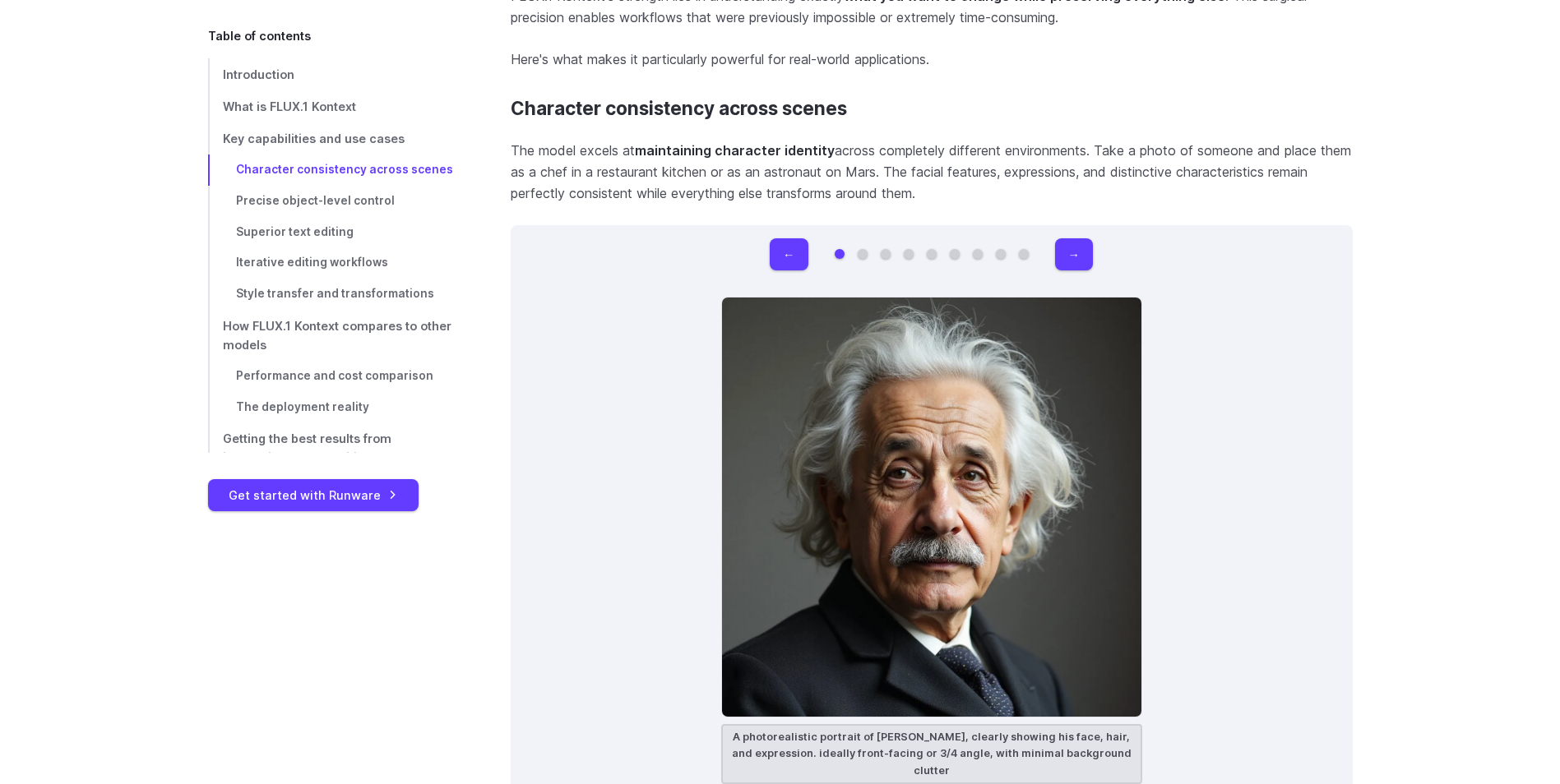
scroll to position [4603, 0]
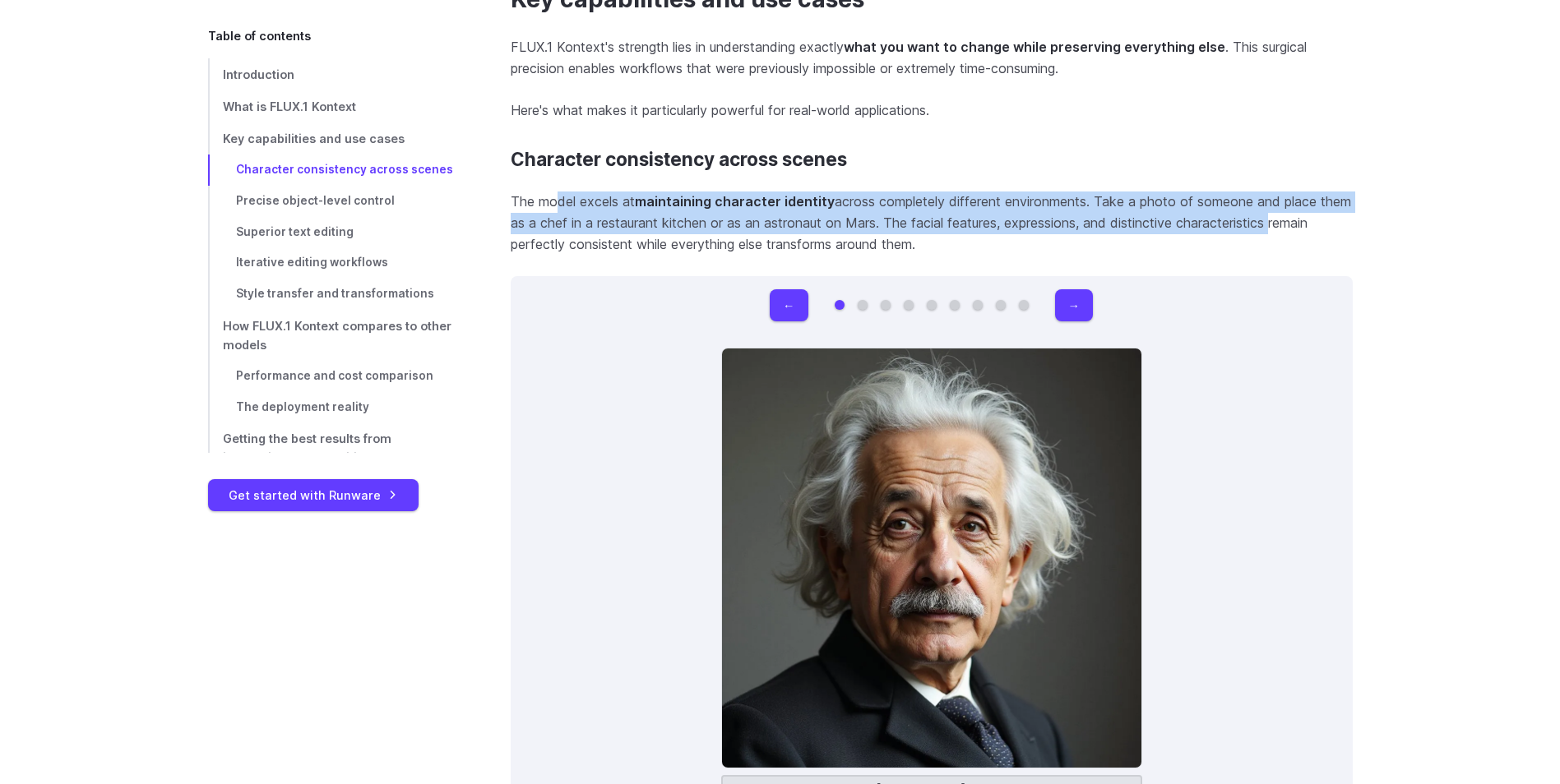
drag, startPoint x: 557, startPoint y: 204, endPoint x: 1325, endPoint y: 217, distance: 768.1
click at [1325, 217] on p "The model excels at maintaining character identity across completely different …" at bounding box center [932, 223] width 842 height 64
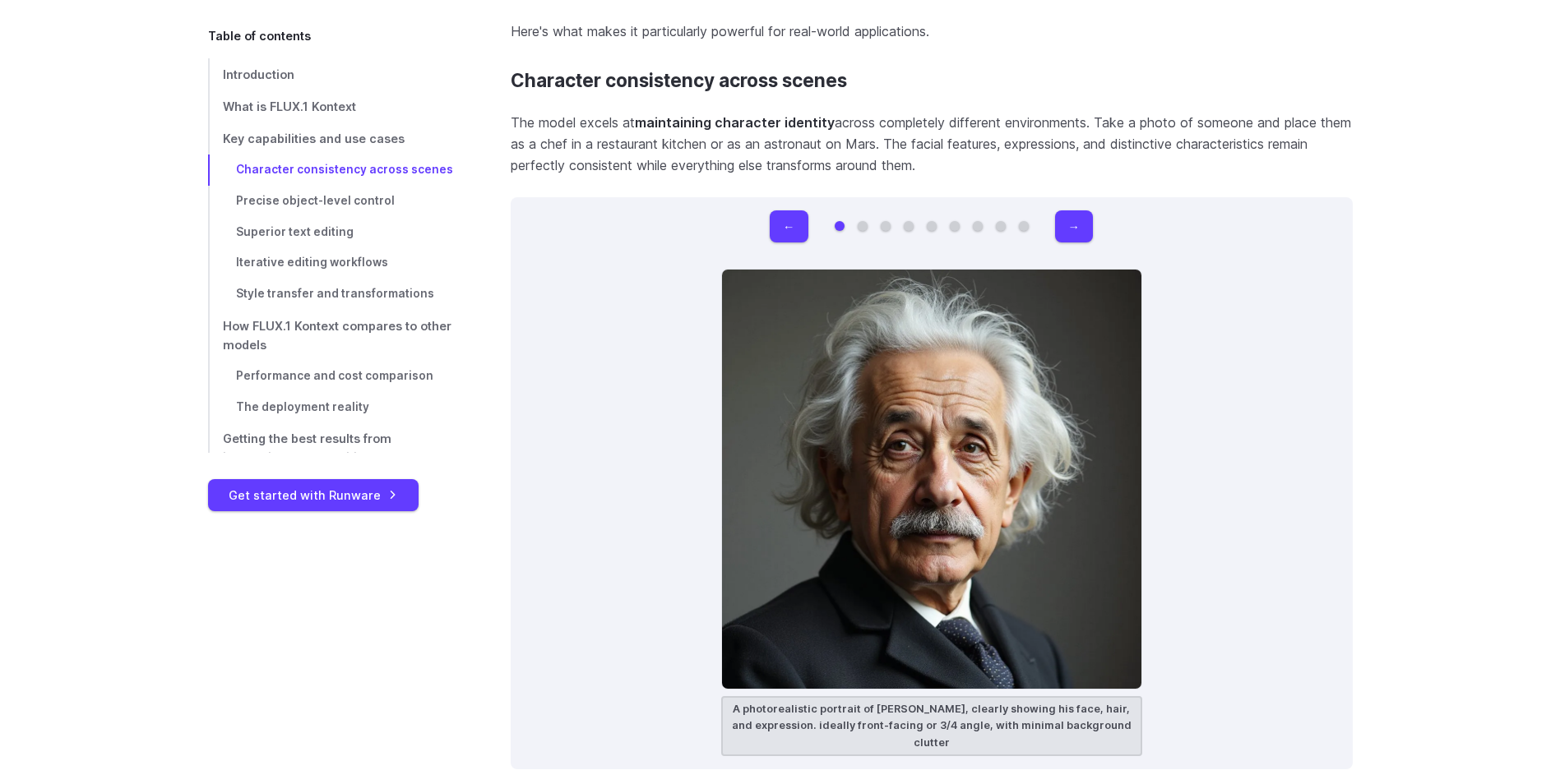
scroll to position [4685, 0]
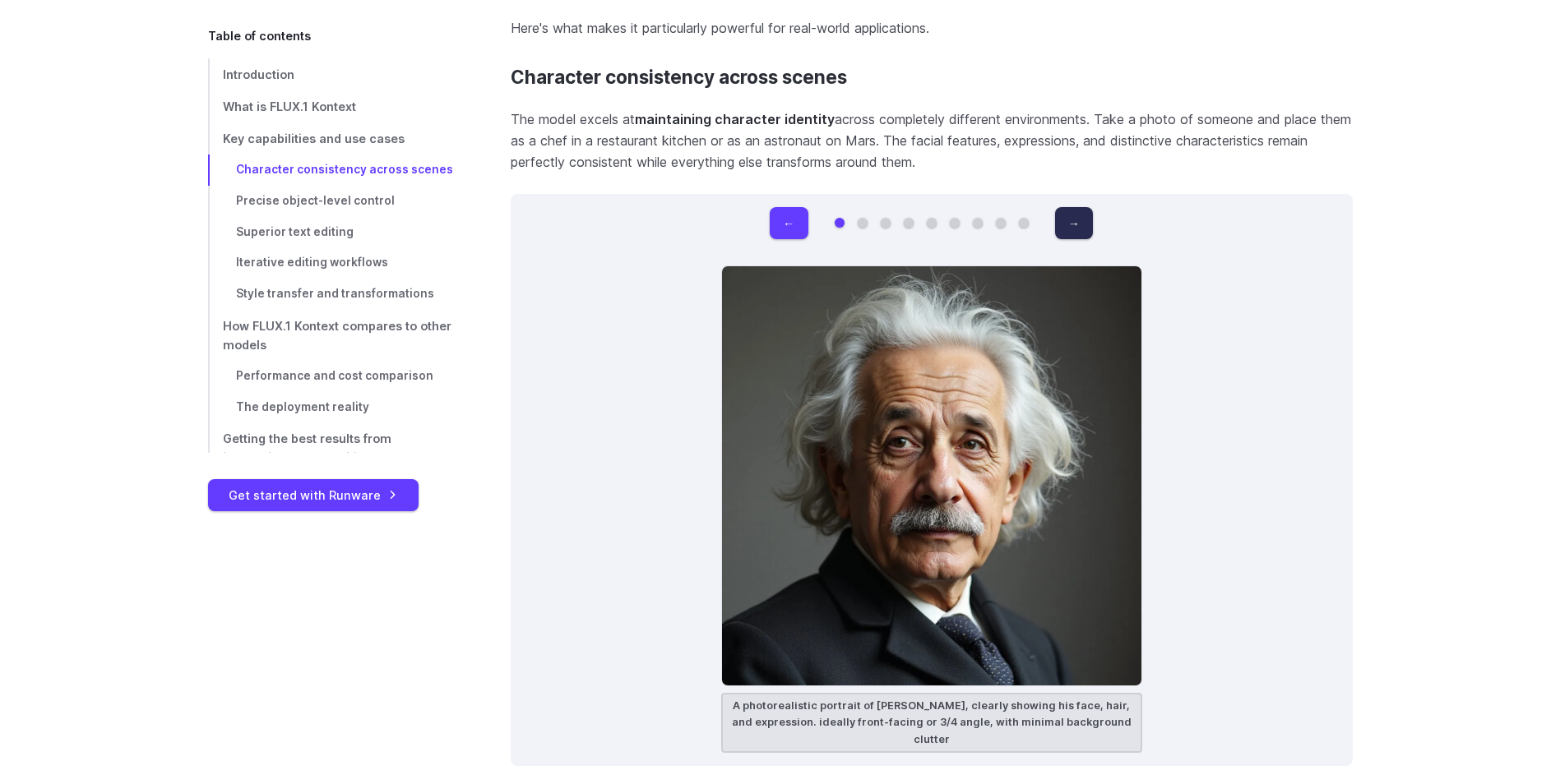
click at [1072, 218] on button "→" at bounding box center [1074, 223] width 38 height 32
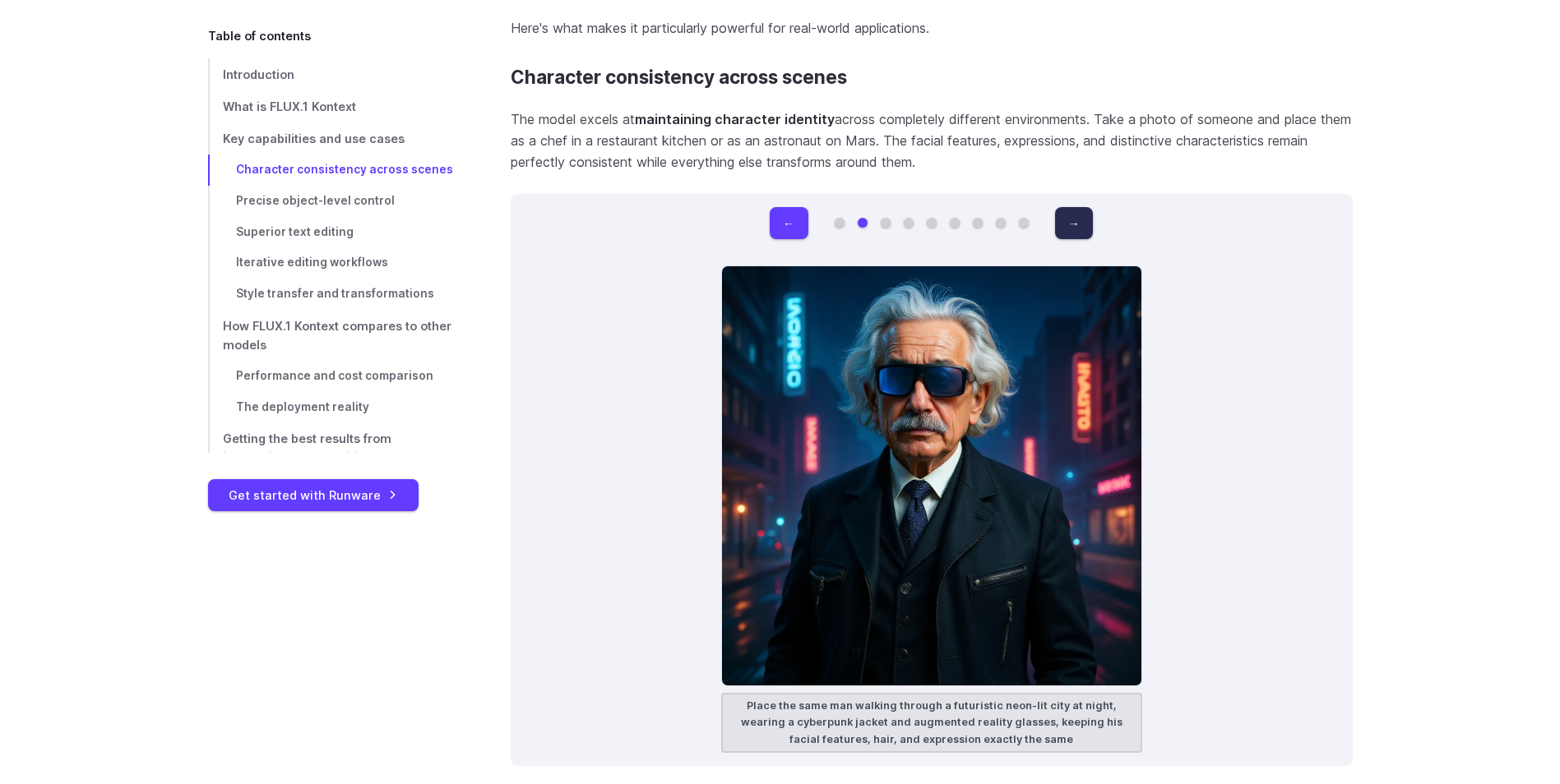
click at [1072, 218] on button "→" at bounding box center [1074, 223] width 38 height 32
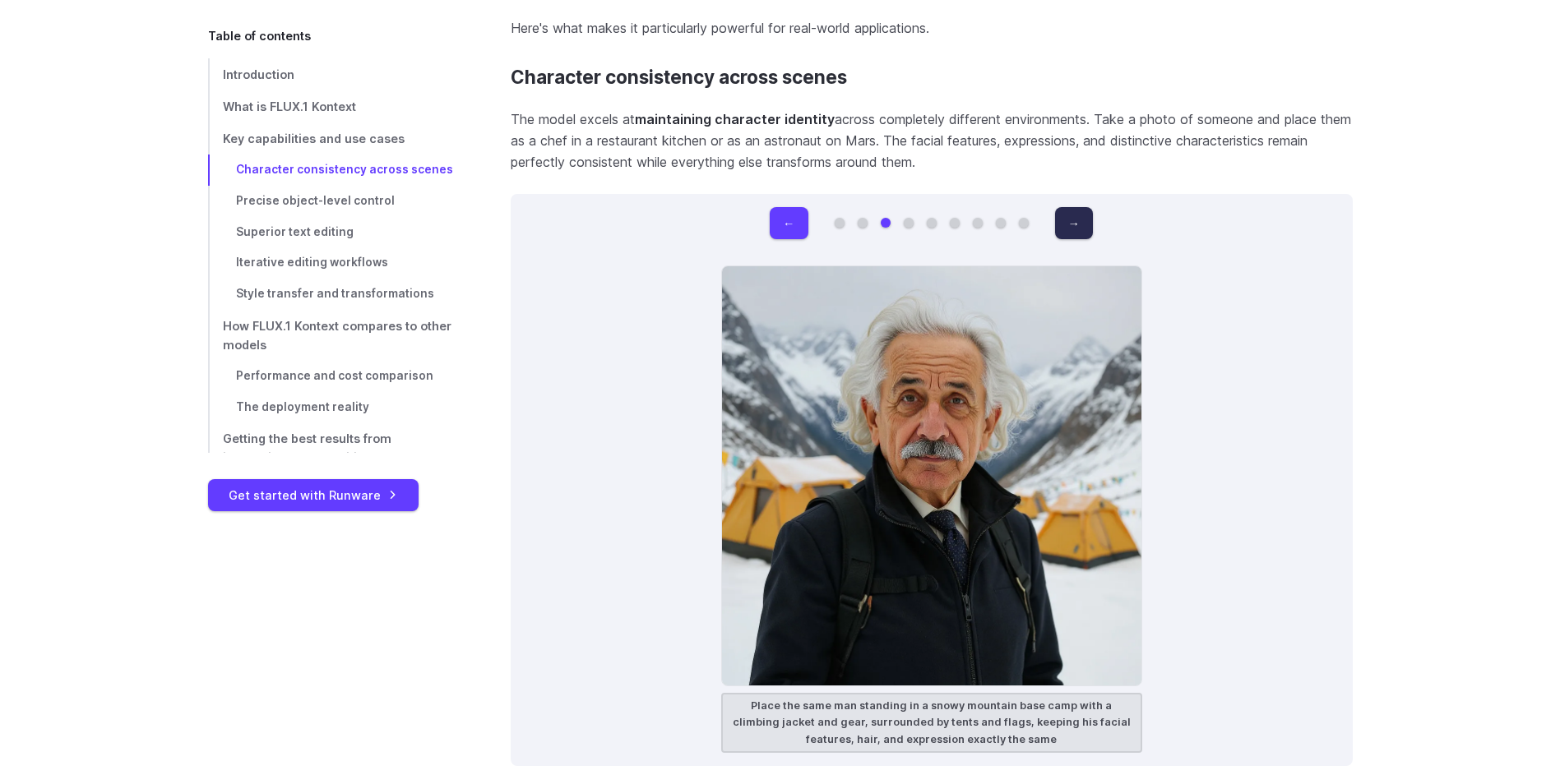
click at [1072, 218] on button "→" at bounding box center [1074, 223] width 38 height 32
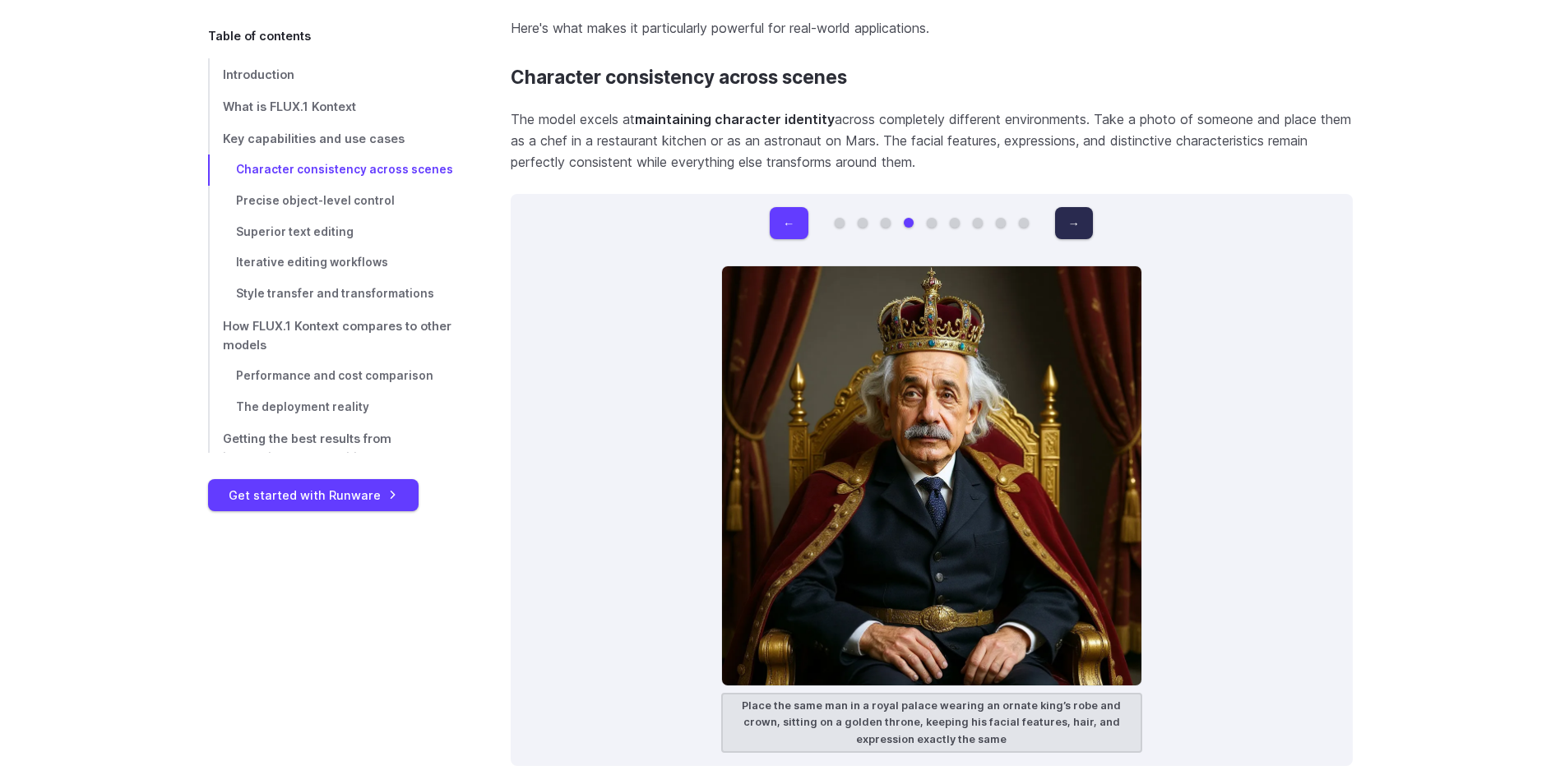
click at [1072, 218] on button "→" at bounding box center [1074, 223] width 38 height 32
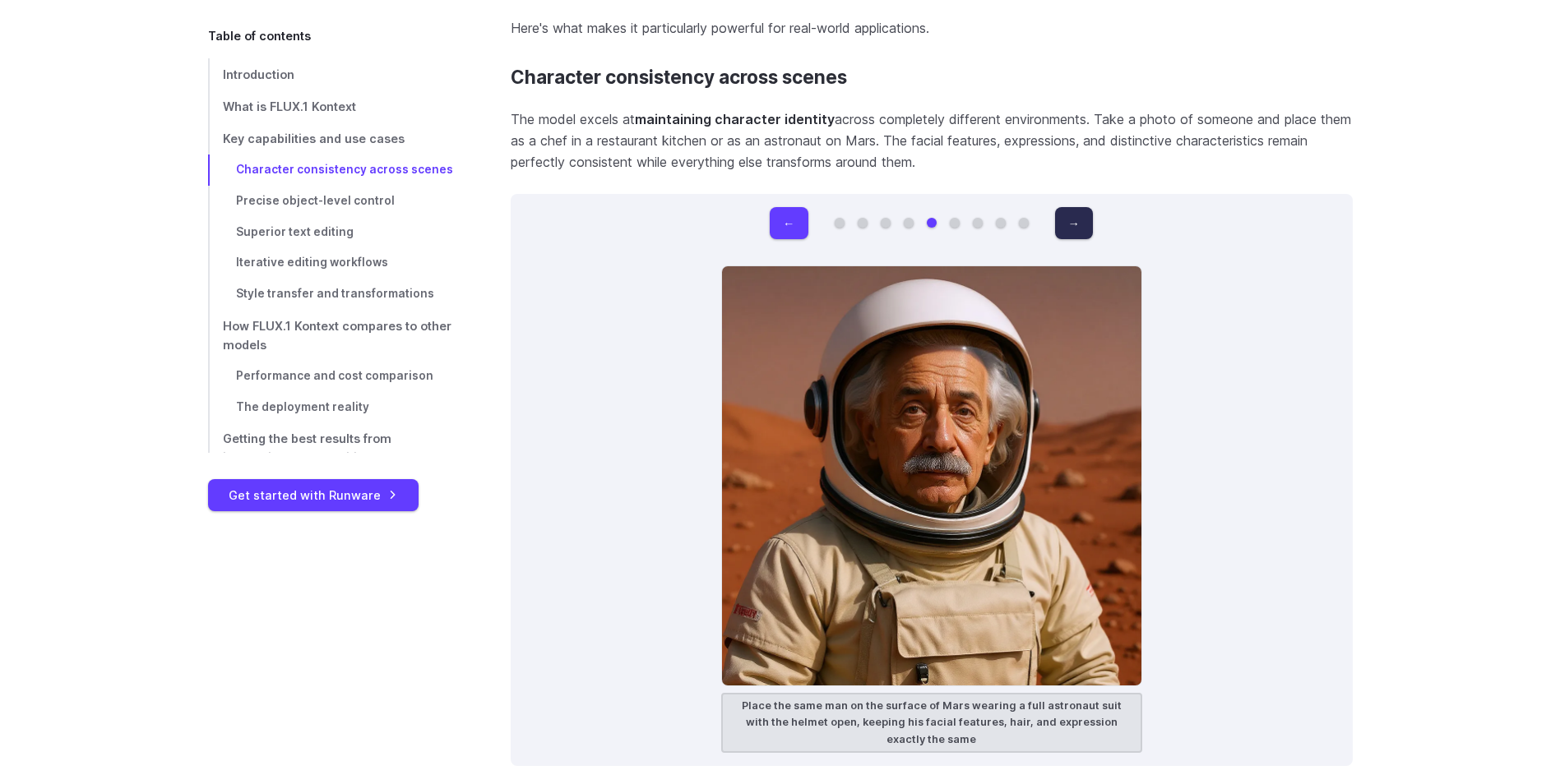
click at [1072, 218] on button "→" at bounding box center [1074, 223] width 38 height 32
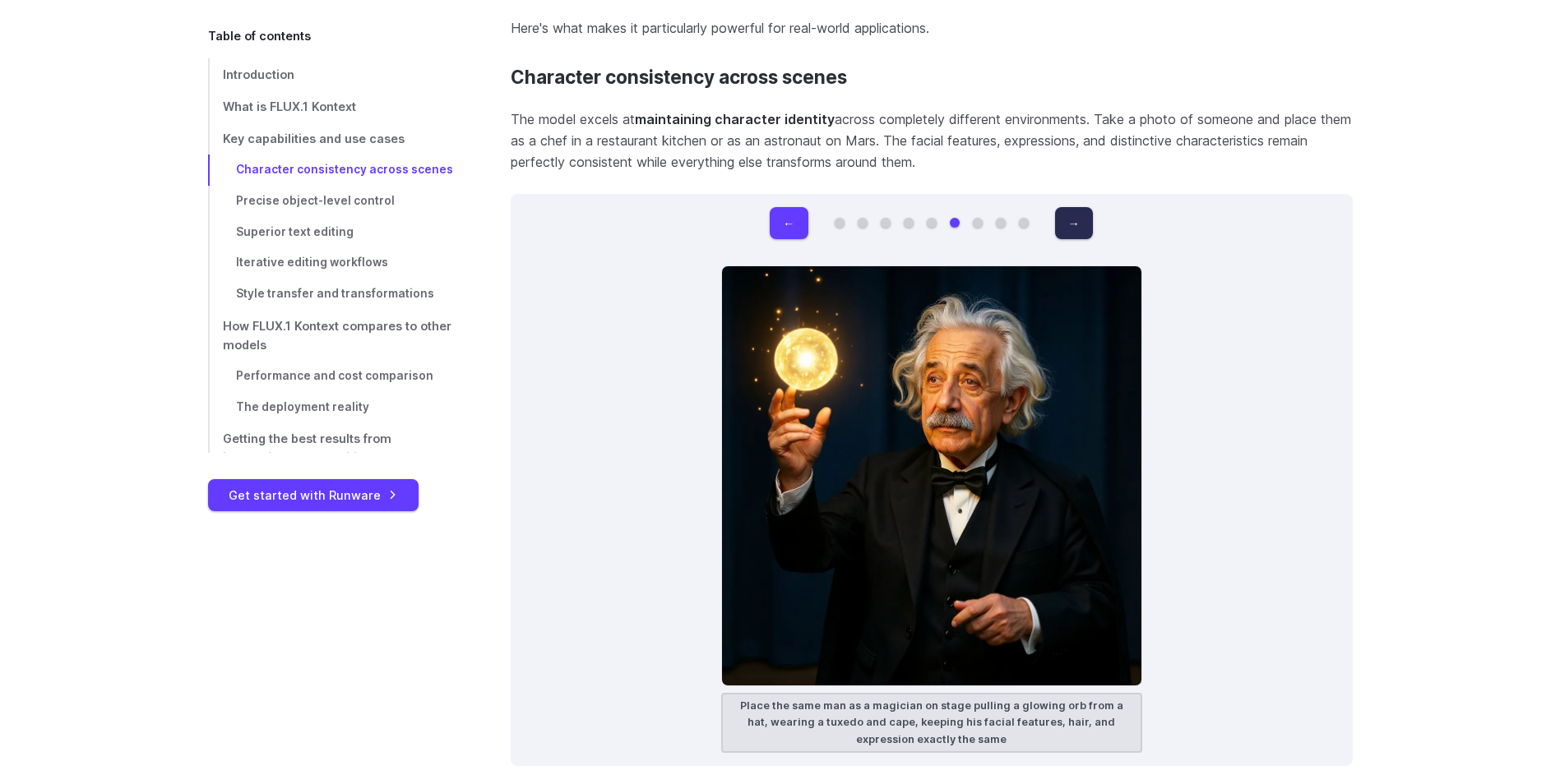
click at [1072, 218] on button "→" at bounding box center [1074, 223] width 38 height 32
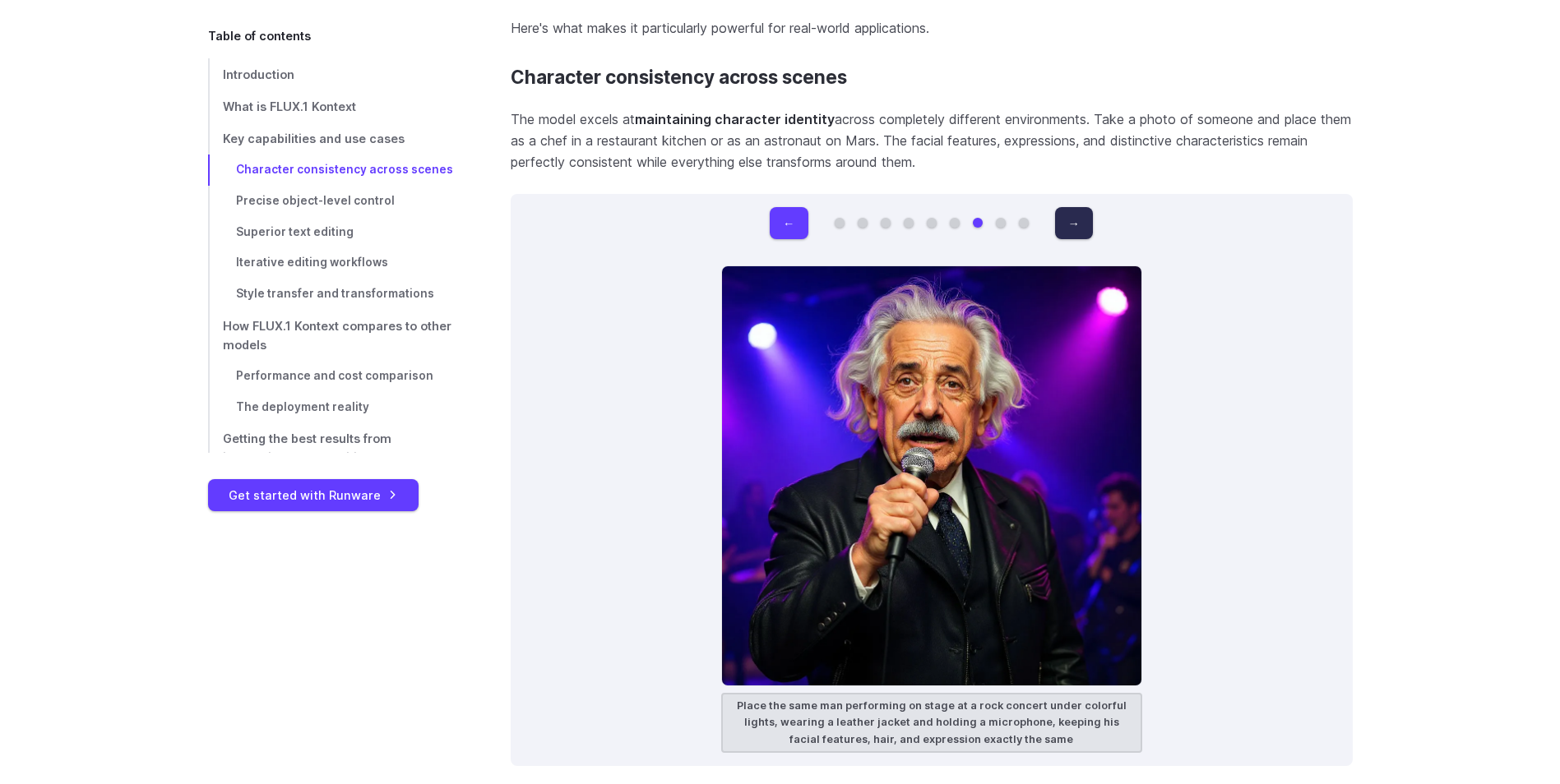
click at [1072, 218] on button "→" at bounding box center [1074, 223] width 38 height 32
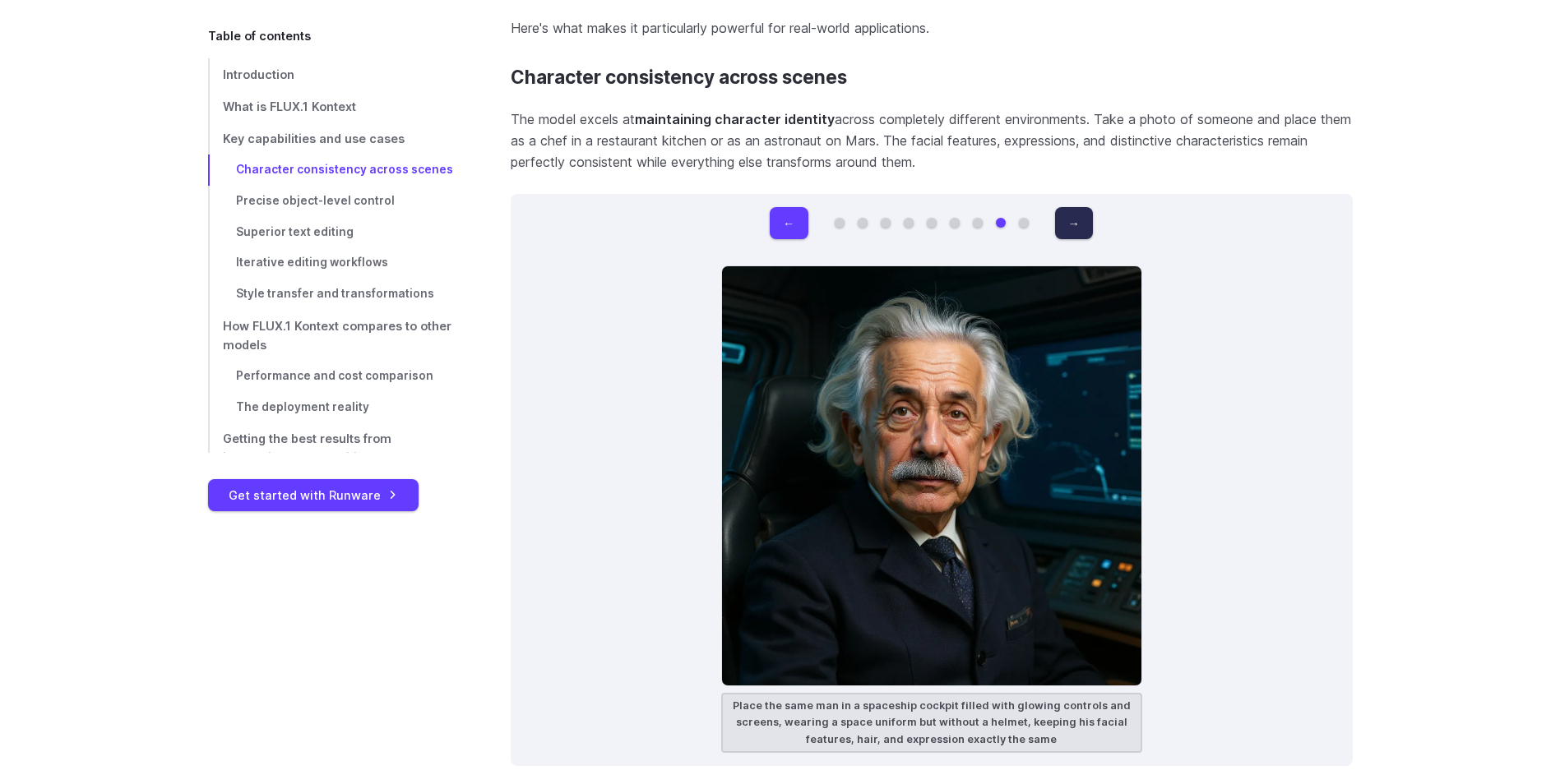
click at [1072, 218] on button "→" at bounding box center [1074, 223] width 38 height 32
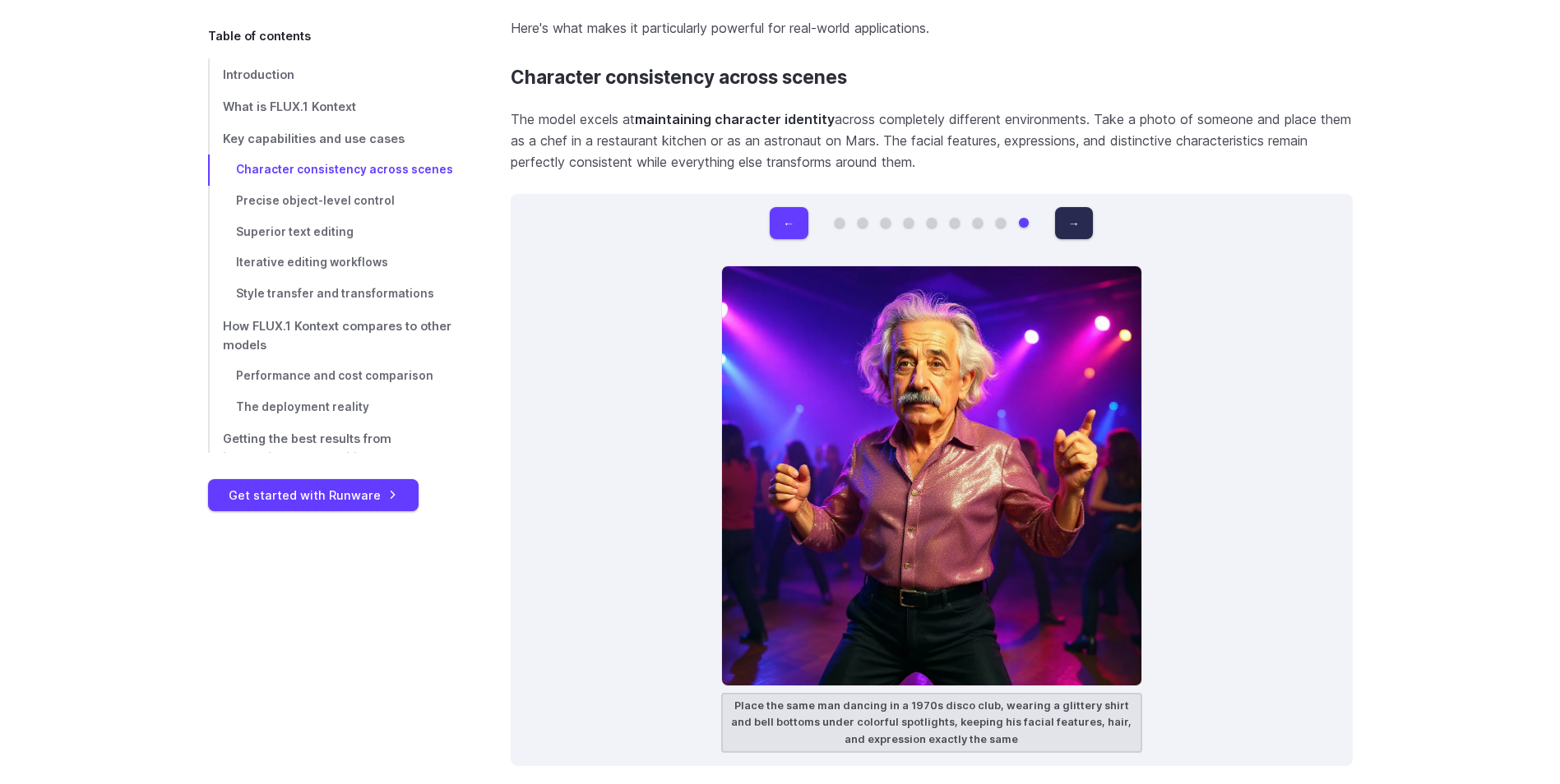
click at [1072, 218] on button "→" at bounding box center [1074, 223] width 38 height 32
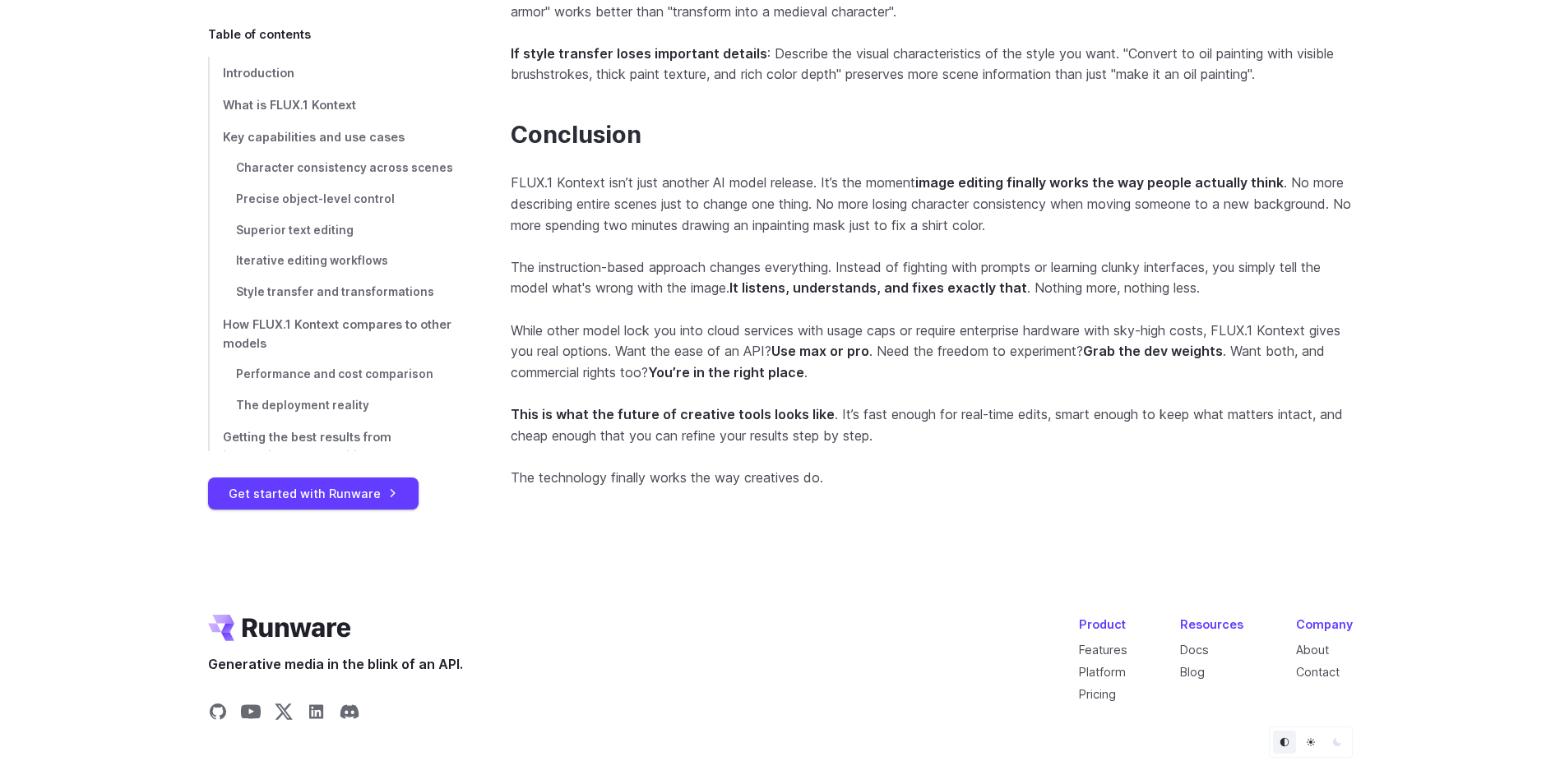
scroll to position [16010, 0]
